Goal: Communication & Community: Answer question/provide support

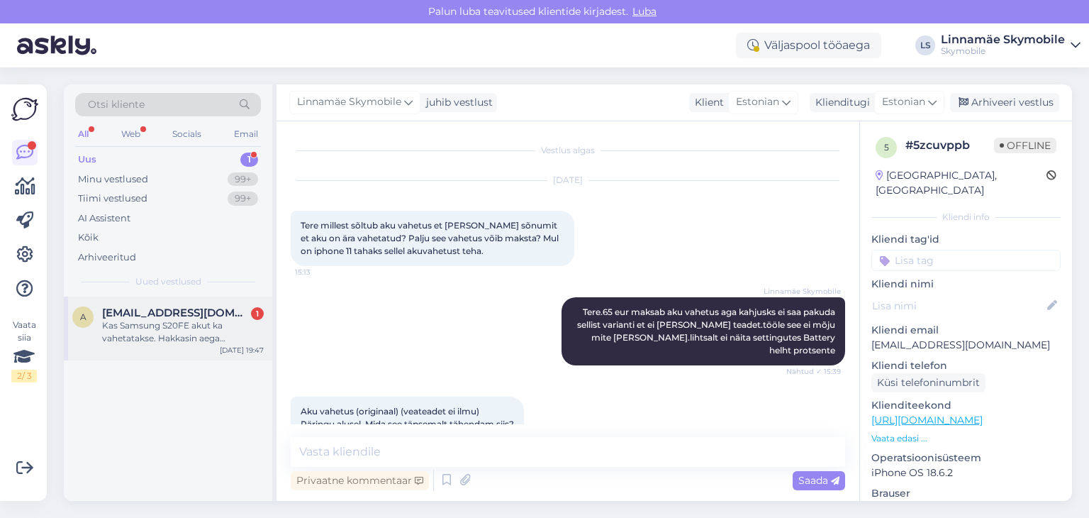
scroll to position [105, 0]
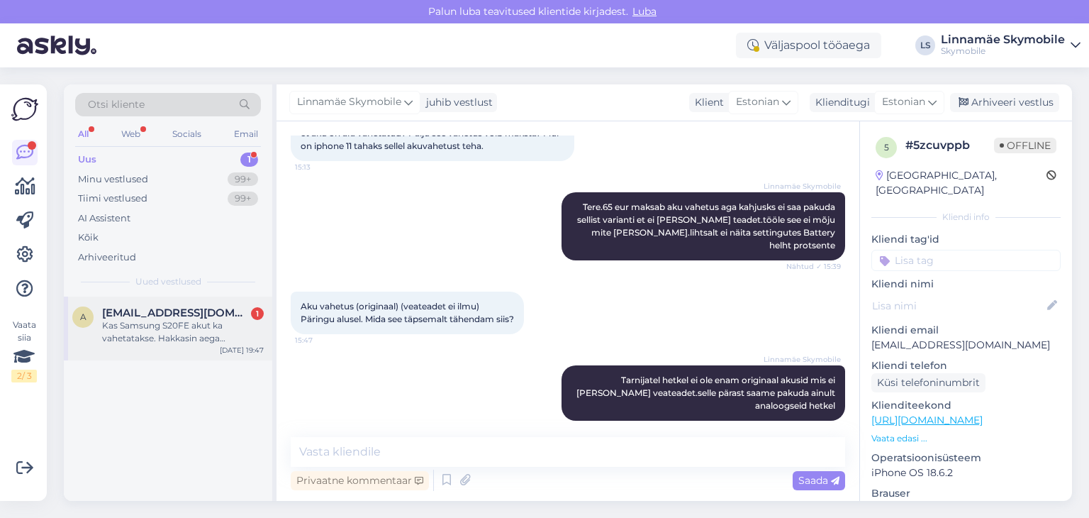
click at [189, 319] on div "Kas Samsung S20FE akut ka vahetatakse. Hakkasin aega broneerima, aga mudel poln…" at bounding box center [183, 332] width 162 height 26
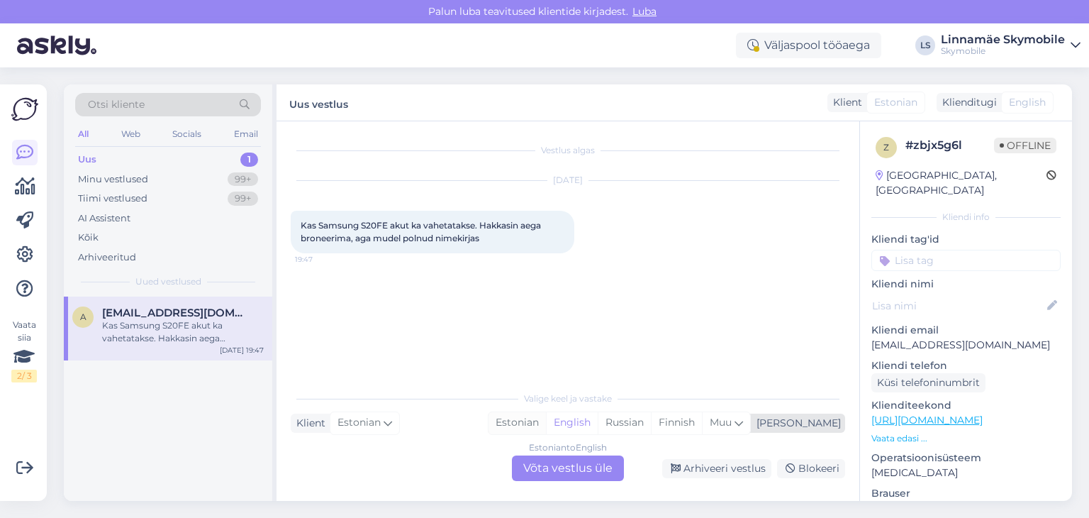
click at [546, 420] on div "Estonian" at bounding box center [517, 422] width 57 height 21
click at [567, 466] on div "Estonian to Estonian Võta vestlus üle" at bounding box center [568, 468] width 112 height 26
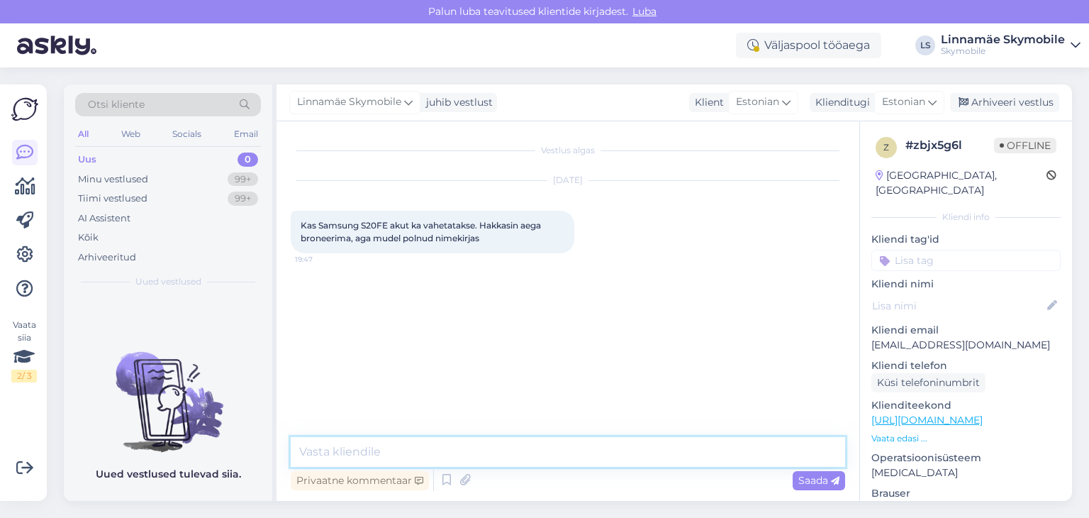
click at [491, 457] on textarea at bounding box center [568, 452] width 554 height 30
type textarea "Tere.Vahetame ikka.Hind on 89 eur"
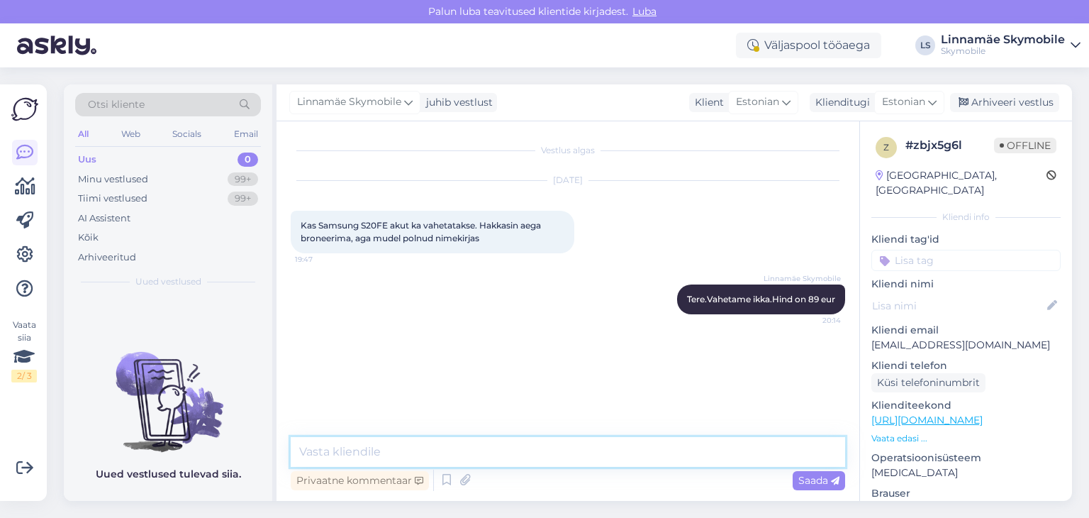
click at [591, 450] on textarea at bounding box center [568, 452] width 554 height 30
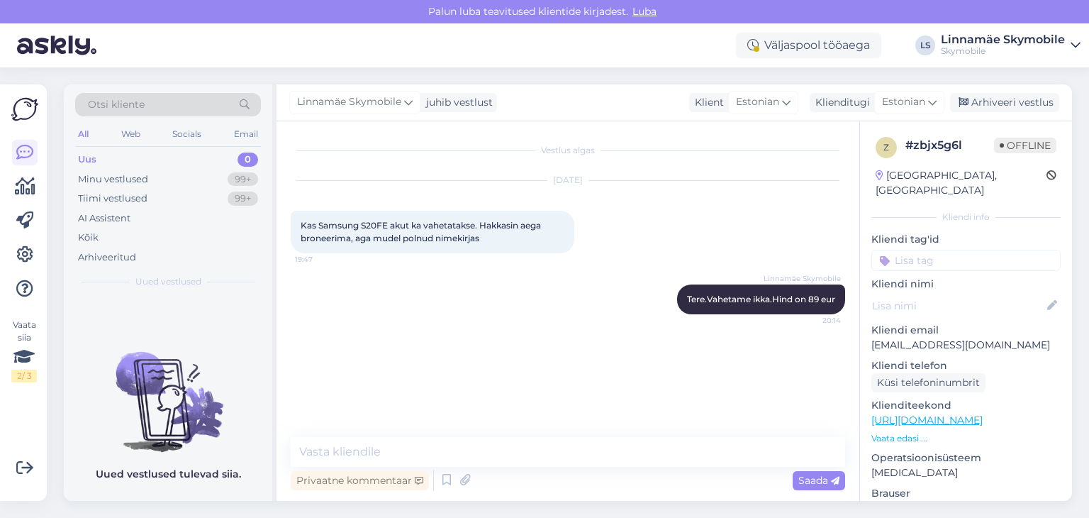
click at [657, 40] on div "Väljaspool tööaega LS Linnamäe Skymobile Skymobile" at bounding box center [544, 45] width 1089 height 44
click at [130, 147] on div "Otsi kliente All Web Socials Email Uus 0 Minu vestlused 99+ Tiimi vestlused 99+…" at bounding box center [168, 190] width 208 height 212
click at [130, 153] on div "Uus 0" at bounding box center [168, 160] width 186 height 20
click at [496, 353] on div "Vestlus algas [DATE] Kas Samsung S20FE akut ka vahetatakse. Hakkasin aega brone…" at bounding box center [574, 279] width 567 height 289
